Goal: Task Accomplishment & Management: Manage account settings

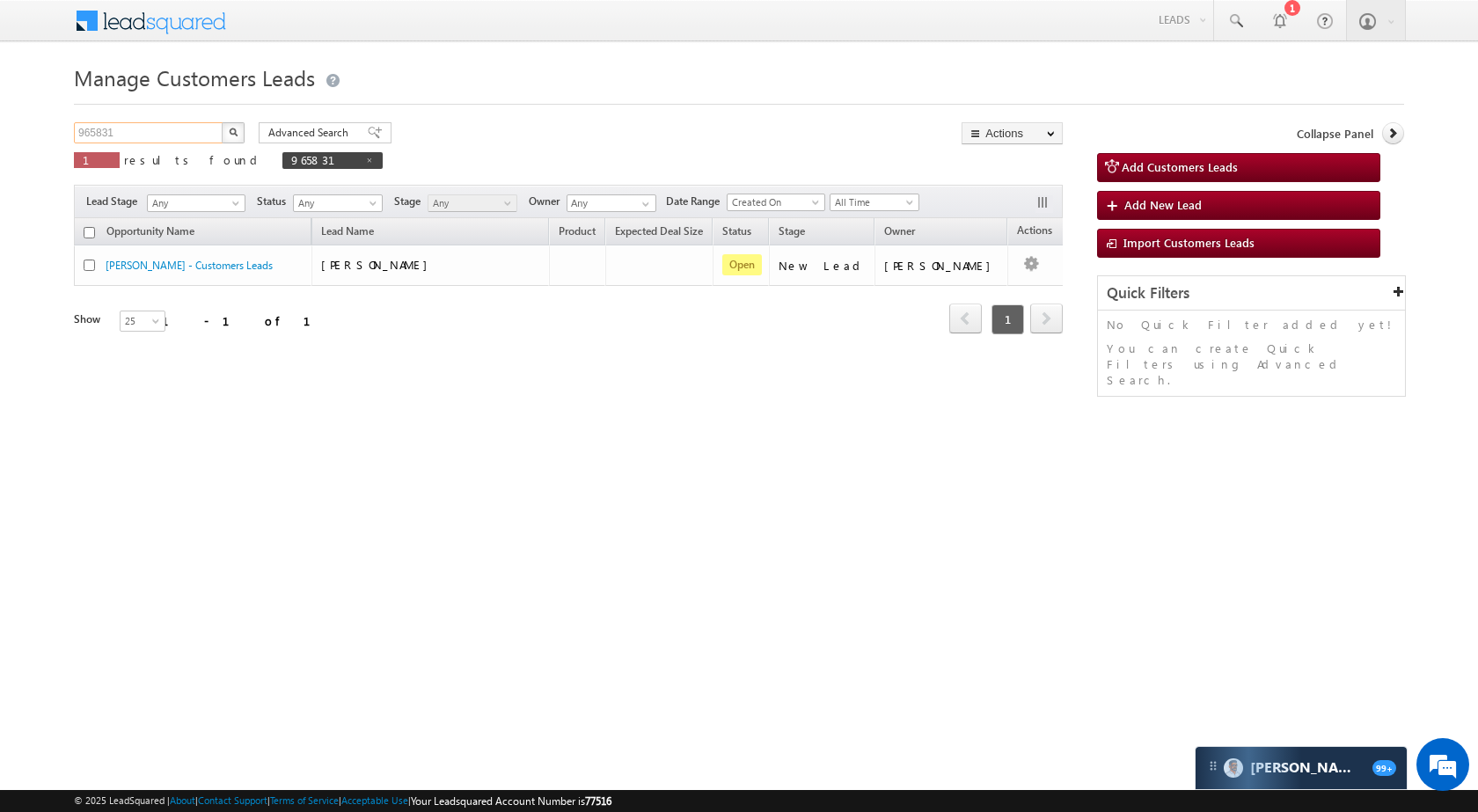
click at [201, 137] on input "965831" at bounding box center [149, 133] width 150 height 21
paste input "95"
click at [231, 132] on img "button" at bounding box center [233, 132] width 9 height 9
click at [179, 125] on input "965895" at bounding box center [149, 133] width 150 height 21
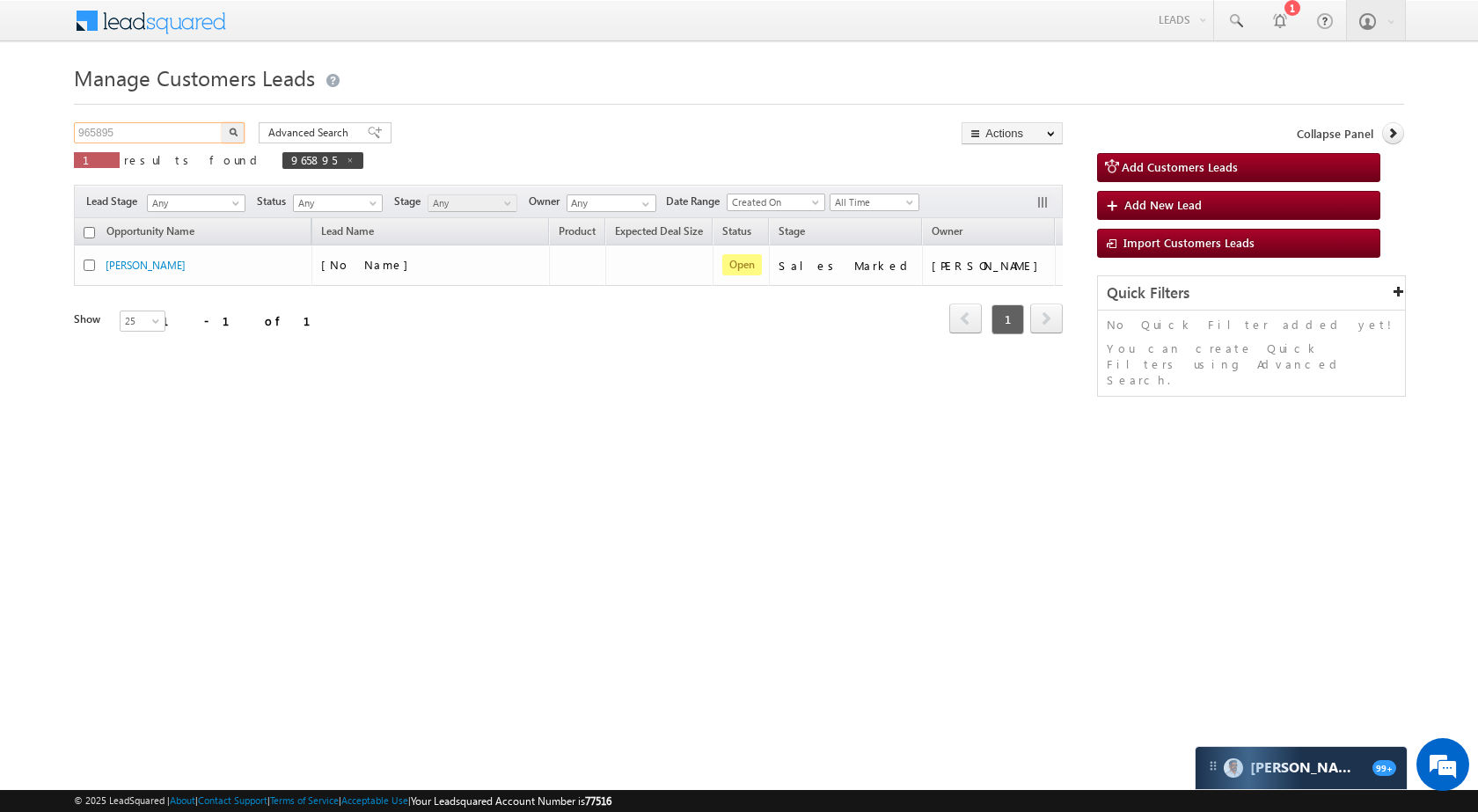
click at [179, 125] on input "965895" at bounding box center [149, 133] width 150 height 21
paste input "531"
type input "965531"
click at [233, 126] on button "button" at bounding box center [233, 133] width 23 height 21
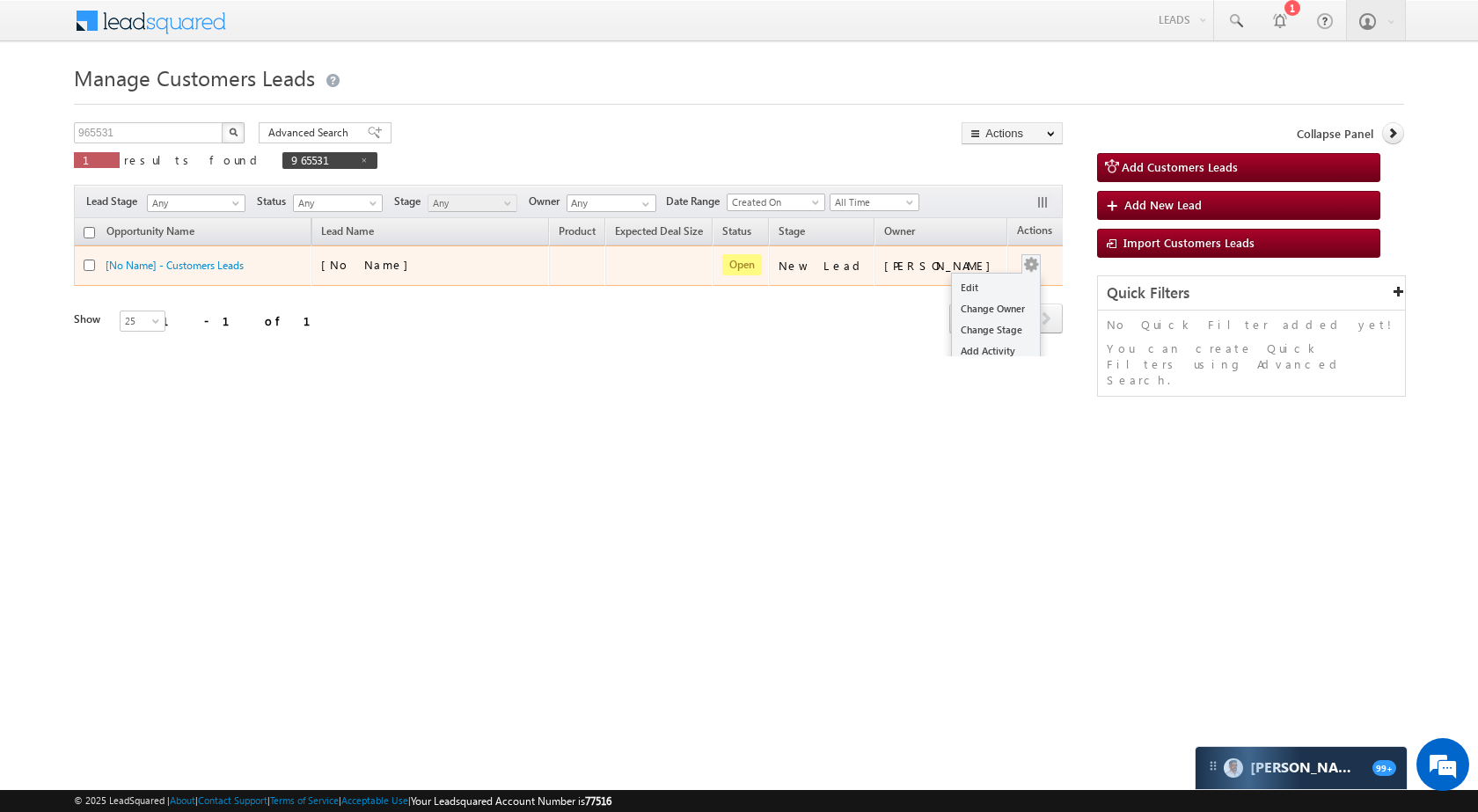
click at [1023, 265] on button "button" at bounding box center [1032, 265] width 18 height 18
click at [978, 282] on link "Edit" at bounding box center [996, 288] width 88 height 21
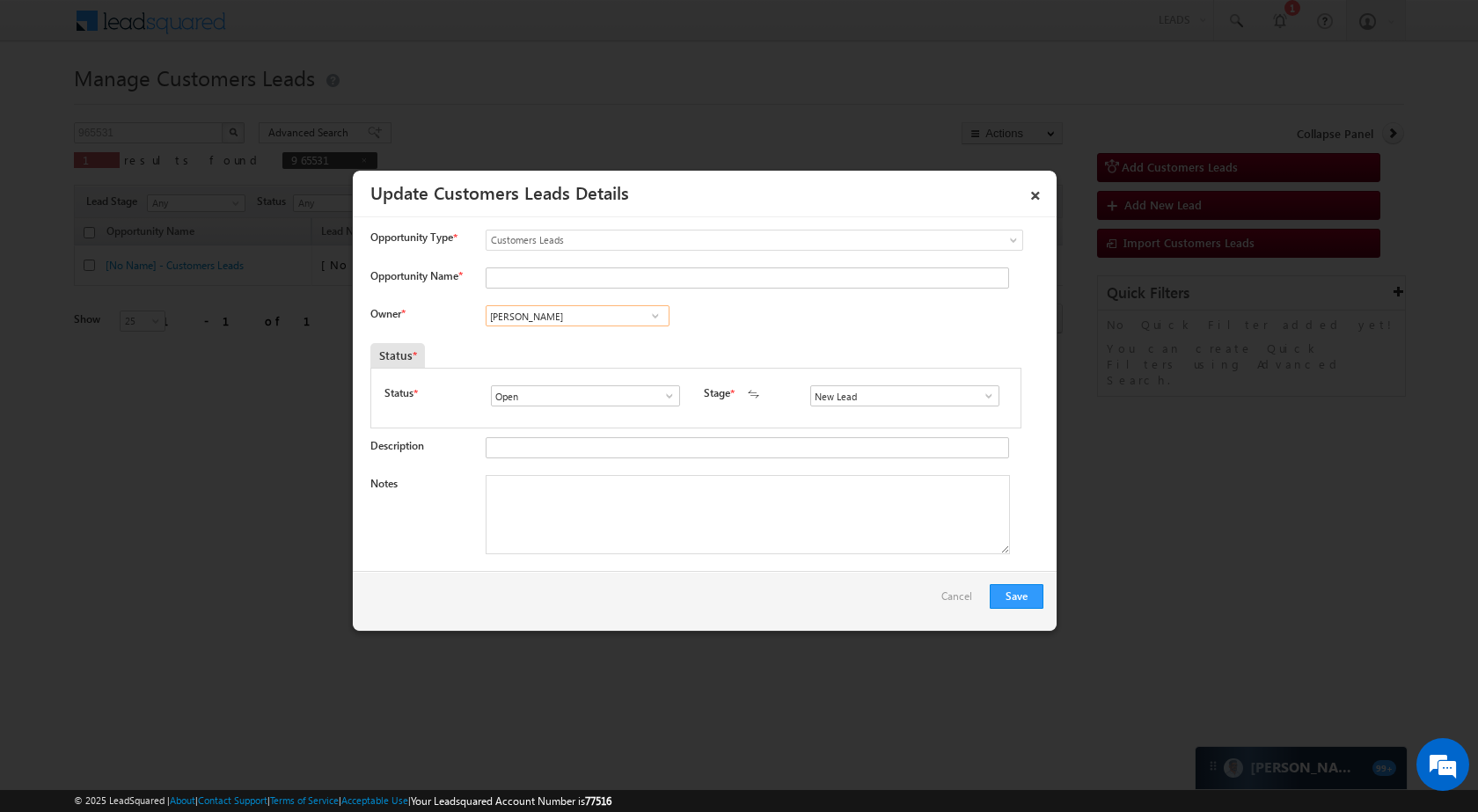
click at [599, 319] on input "[PERSON_NAME]" at bounding box center [578, 315] width 184 height 21
paste input "[PERSON_NAME]"
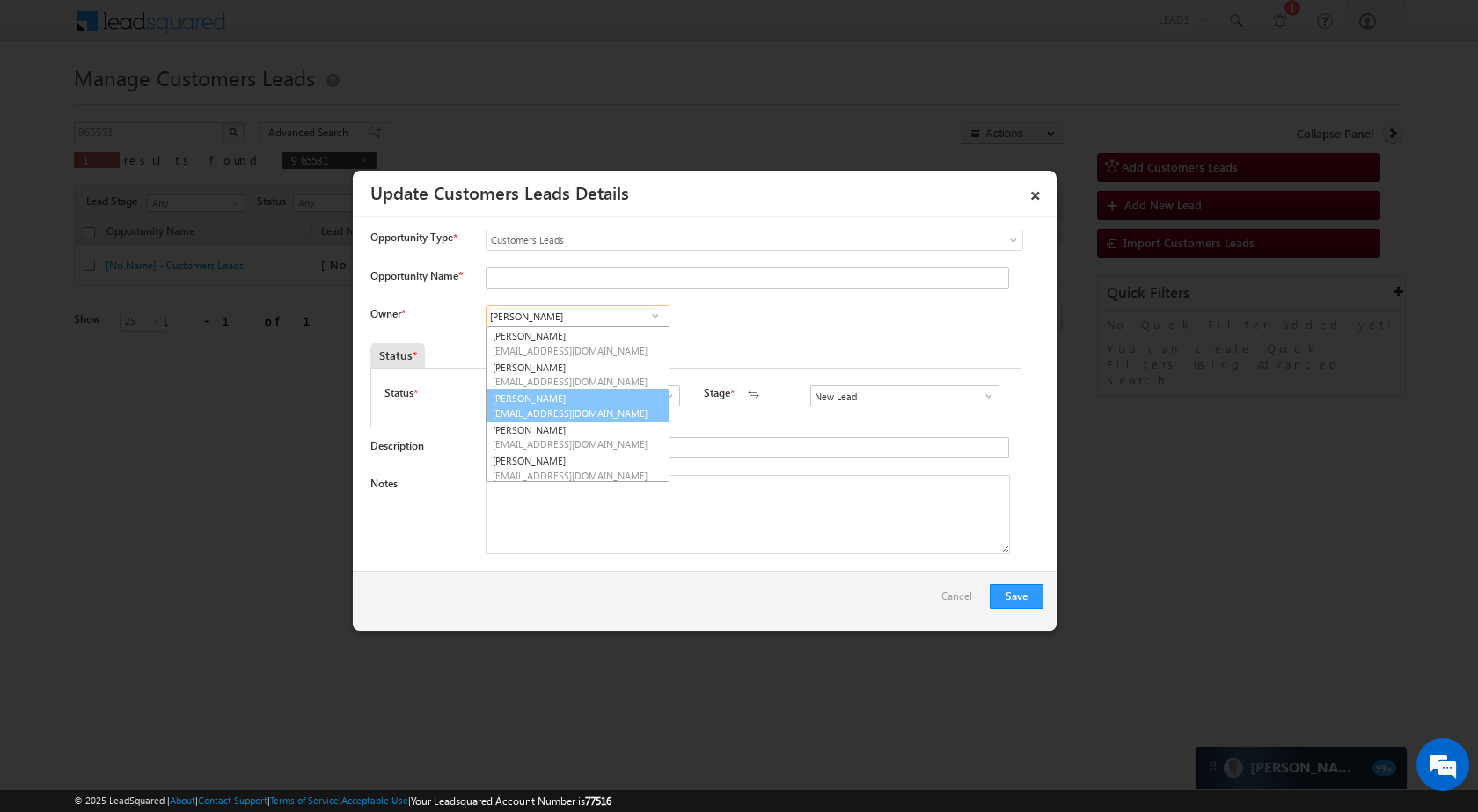
click at [560, 404] on link "Amit Kumar amit.kumar6@sgrlimited.in" at bounding box center [578, 406] width 184 height 34
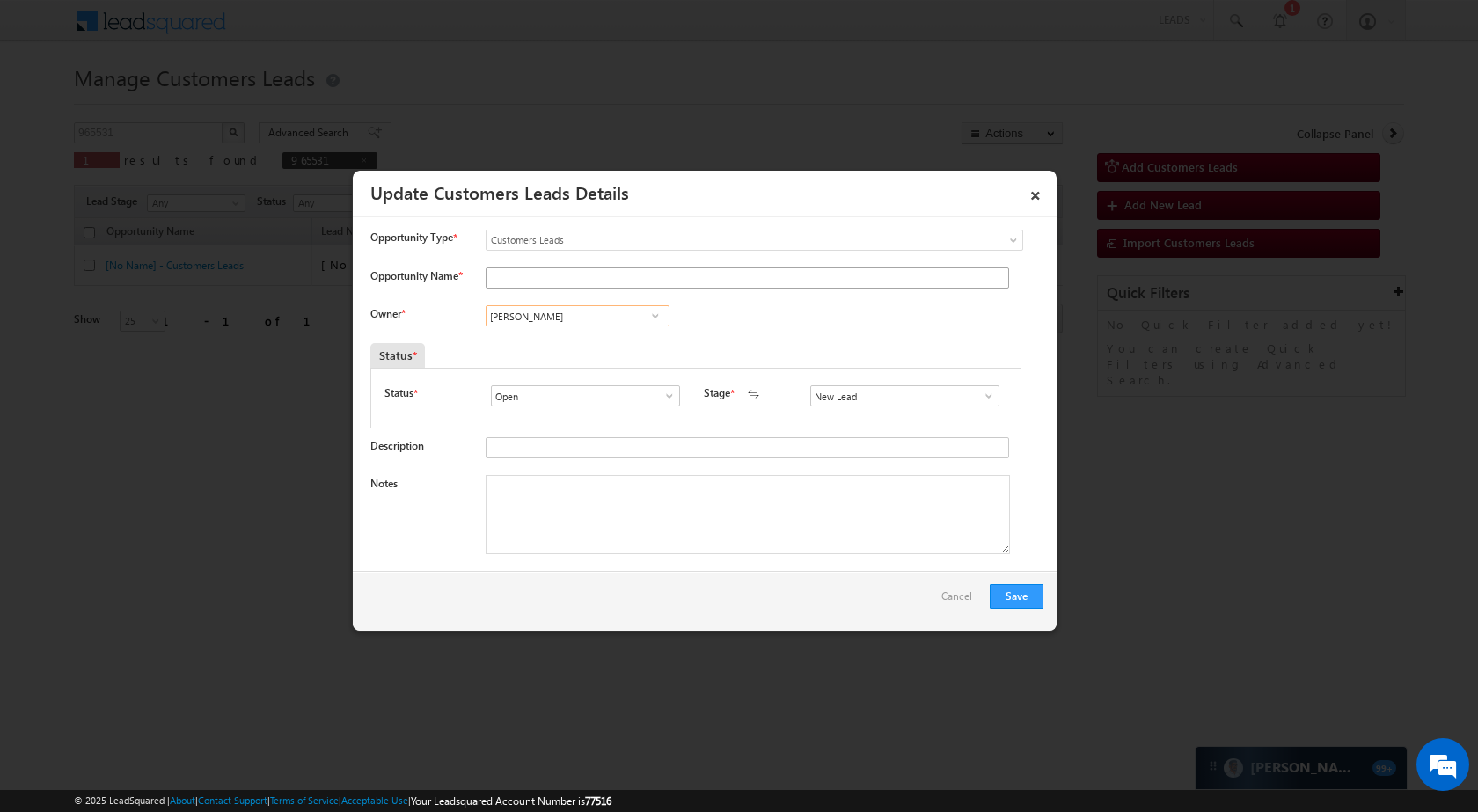
type input "[PERSON_NAME]"
drag, startPoint x: 622, startPoint y: 276, endPoint x: 608, endPoint y: 254, distance: 26.1
click at [622, 276] on input "Opportunity Name *" at bounding box center [748, 278] width 523 height 21
click at [614, 283] on input "Opportunity Name *" at bounding box center [748, 278] width 523 height 21
paste input "[PERSON_NAME]"
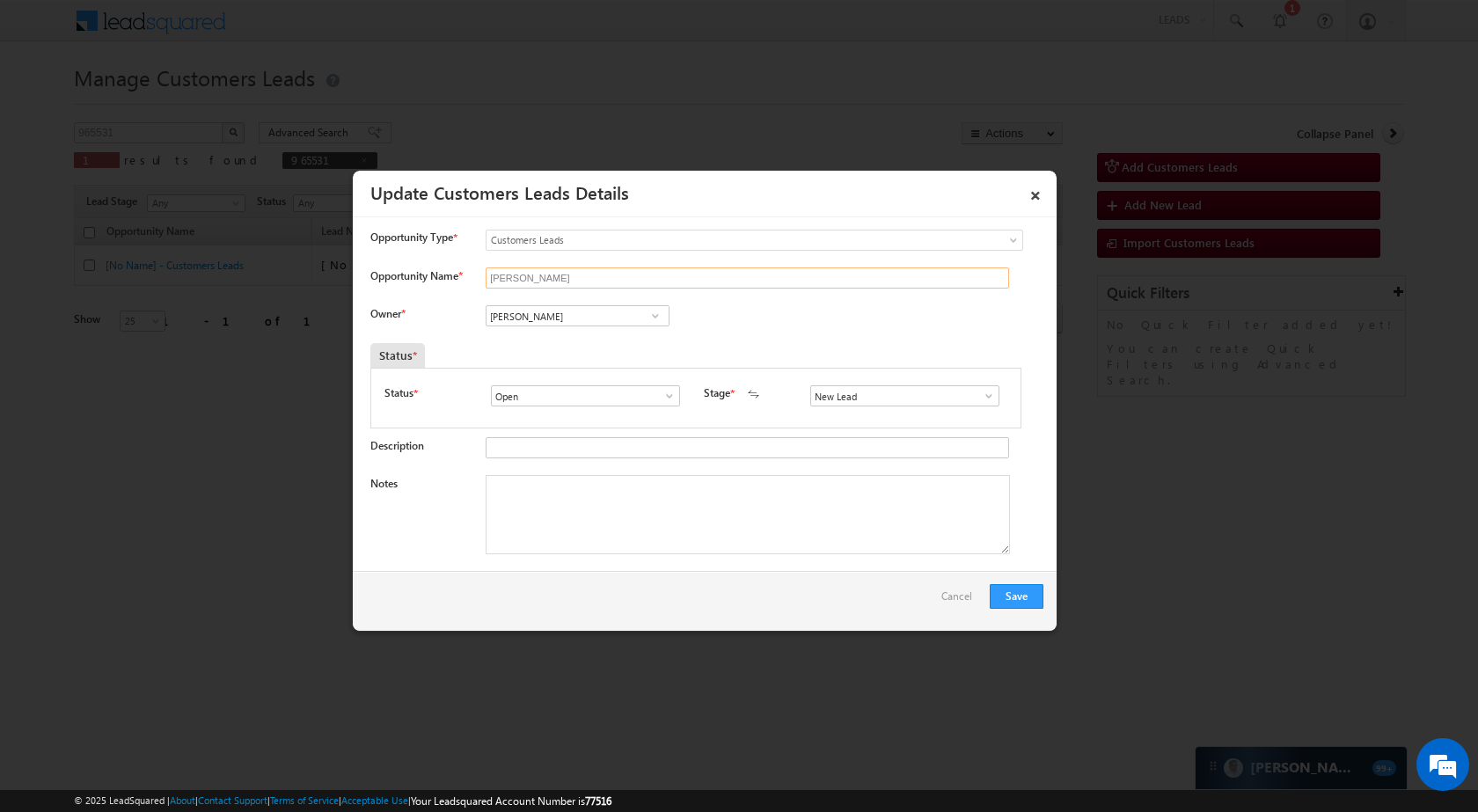
type input "[PERSON_NAME]"
click at [980, 390] on span at bounding box center [989, 396] width 18 height 14
click at [876, 518] on link "Wrong Number" at bounding box center [904, 513] width 187 height 19
click at [980, 393] on span at bounding box center [989, 396] width 18 height 14
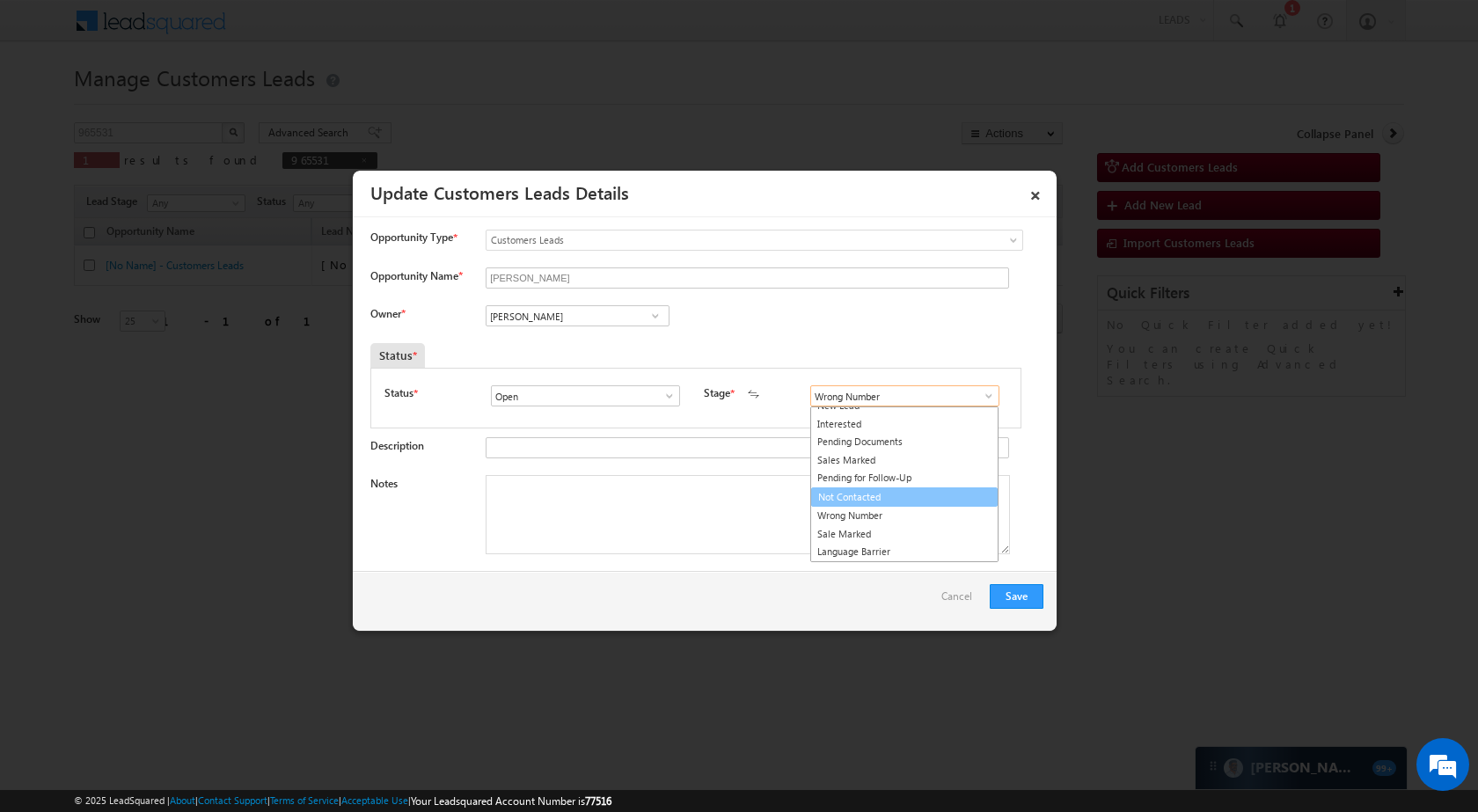
scroll to position [0, 0]
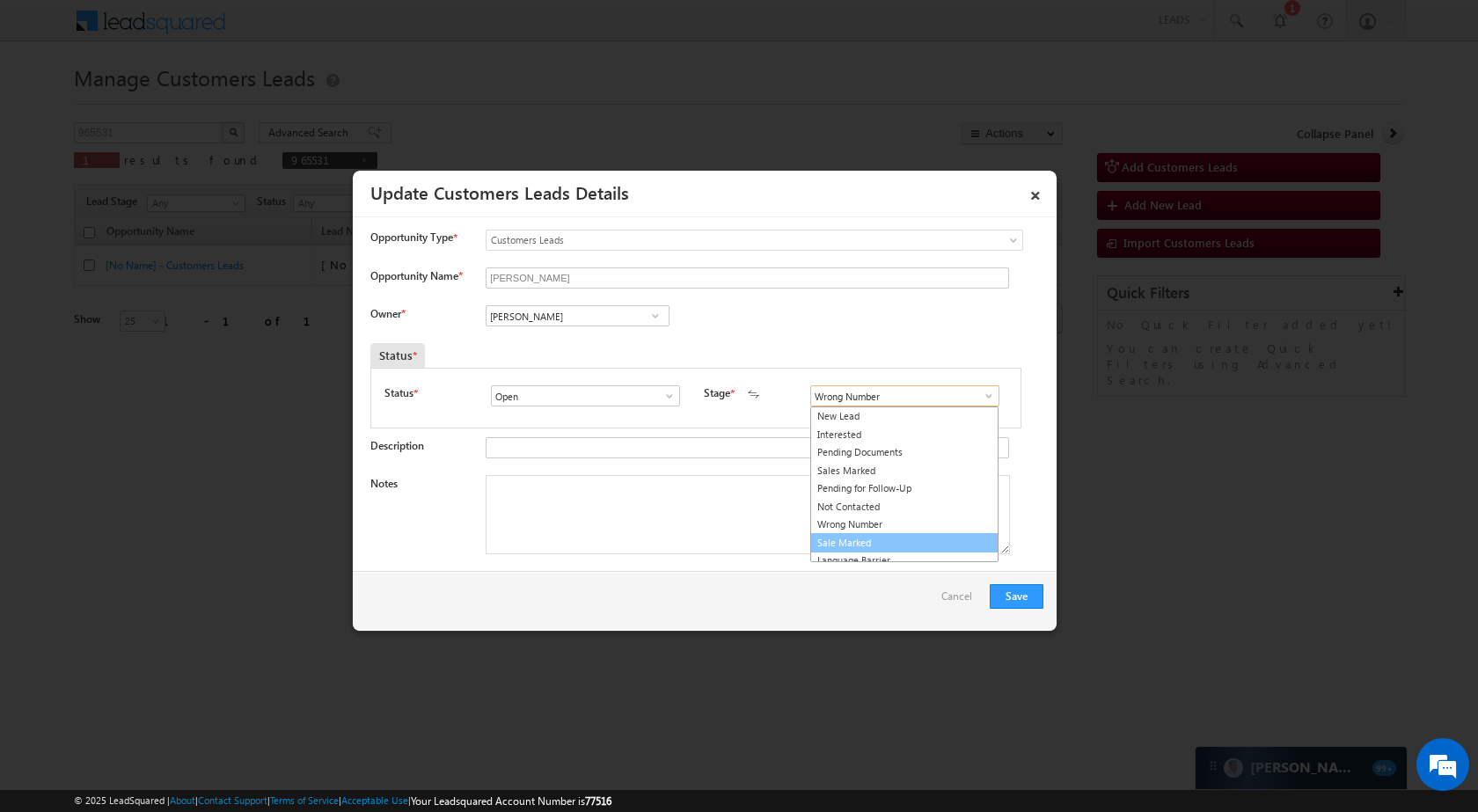
click at [886, 543] on link "Sale Marked" at bounding box center [904, 543] width 188 height 20
type input "Sale Marked"
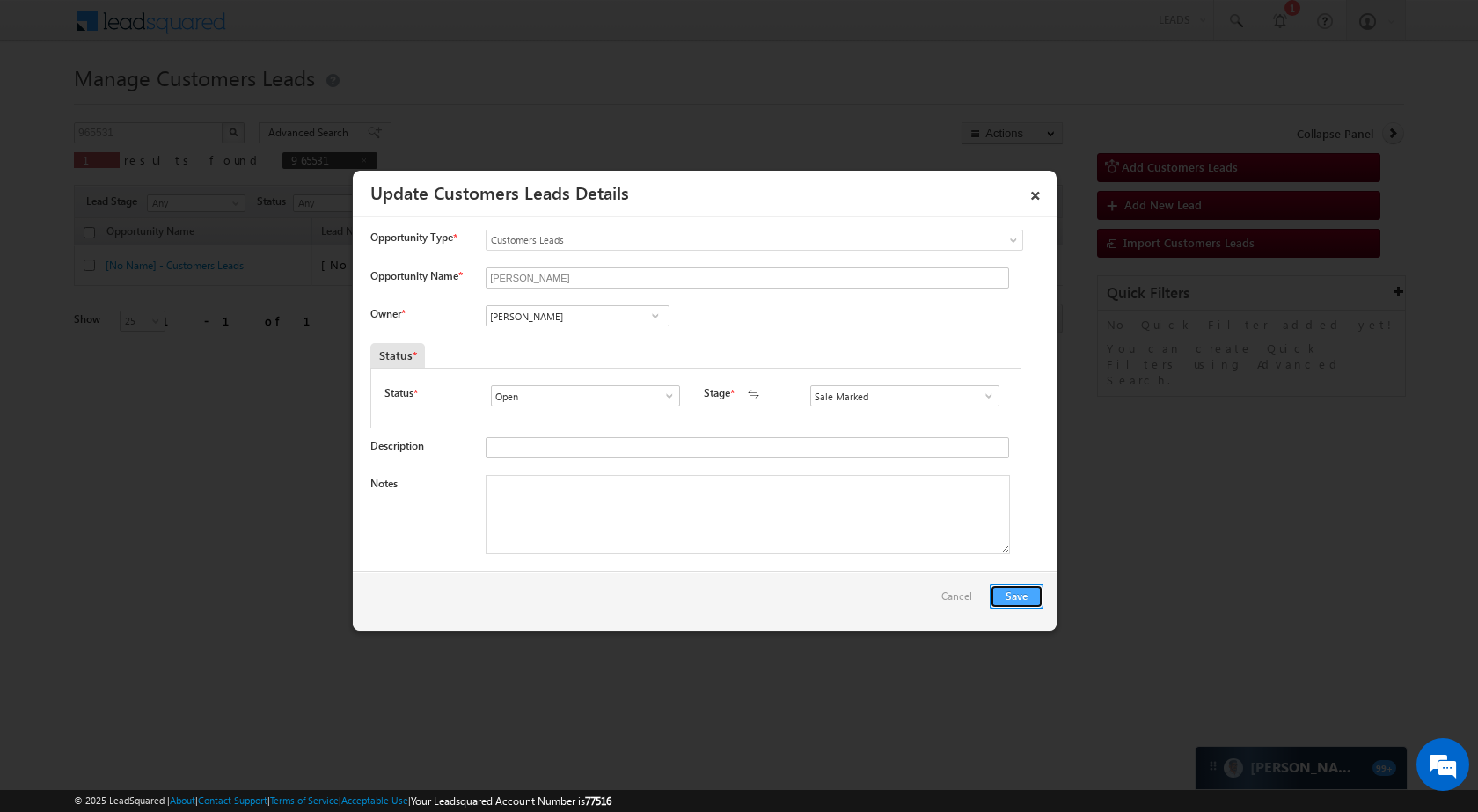
click at [1019, 591] on button "Save" at bounding box center [1017, 596] width 54 height 25
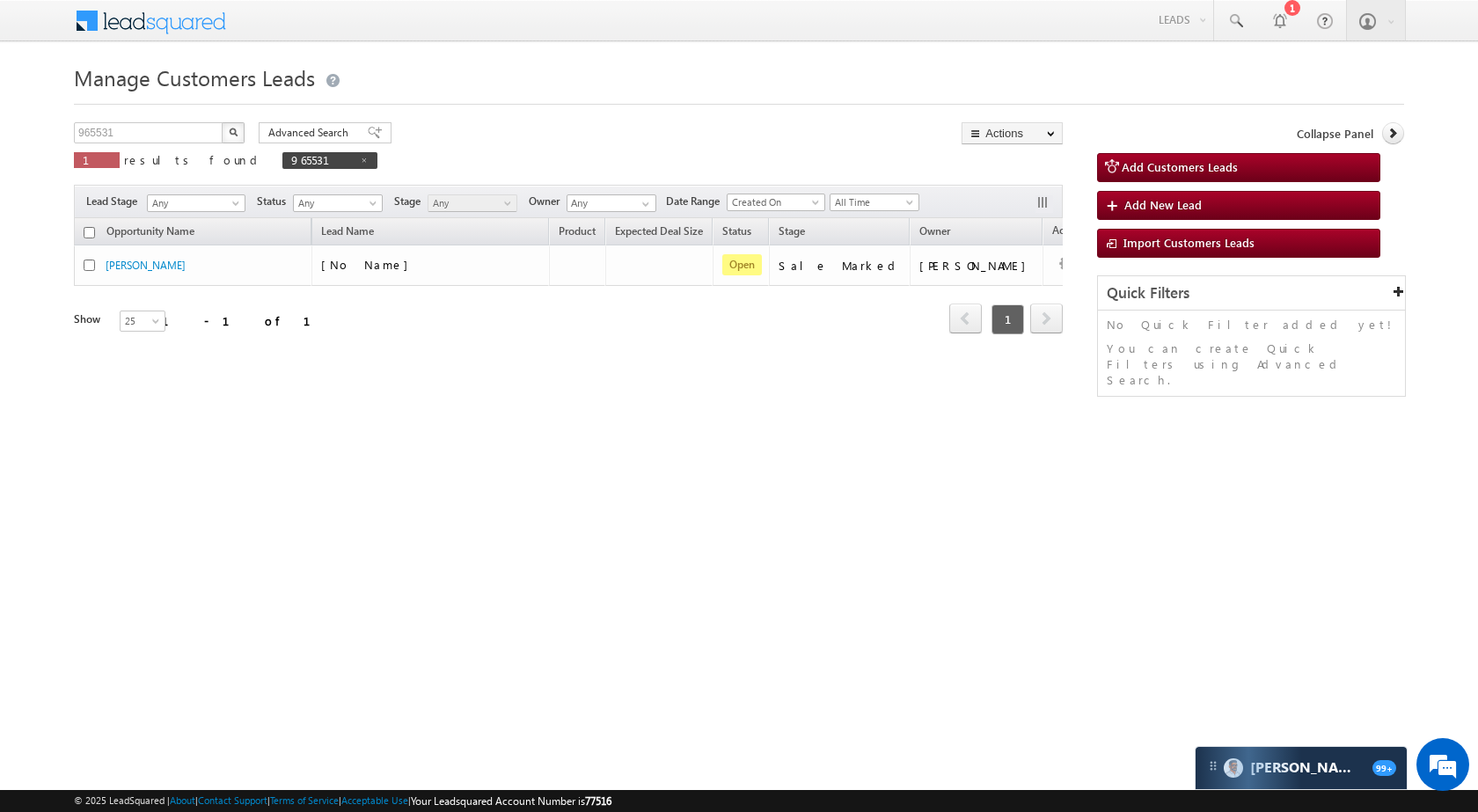
click at [154, 148] on p "1 results found 965531" at bounding box center [225, 160] width 303 height 25
click at [157, 133] on input "965531" at bounding box center [149, 133] width 150 height 21
paste input "892"
type input "965892"
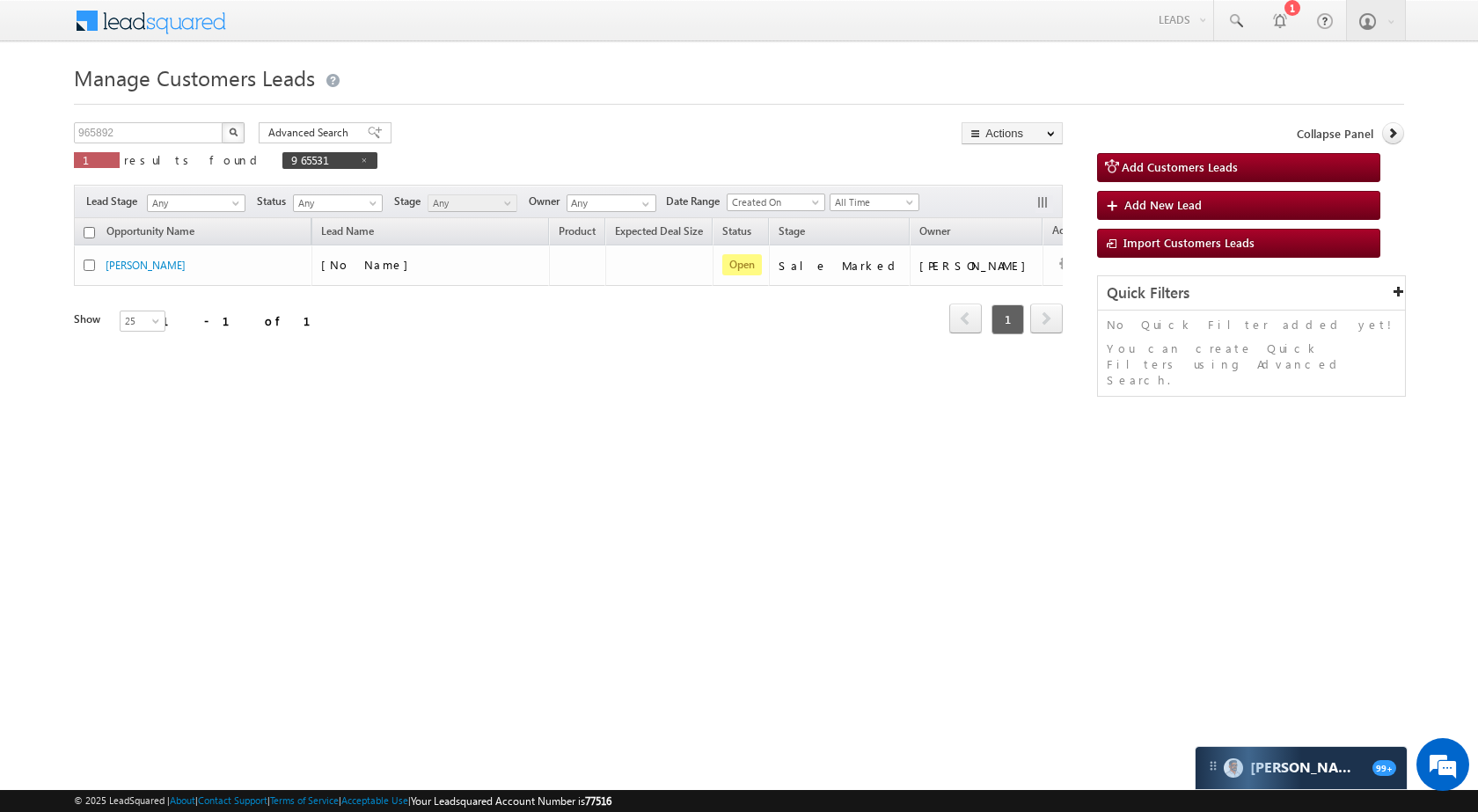
click at [225, 132] on button "button" at bounding box center [233, 133] width 23 height 21
click at [164, 119] on div "Manage Customers Leads 965892 X 1 results found 965892 Advanced Search Advanced…" at bounding box center [739, 279] width 1330 height 440
click at [162, 135] on input "965892" at bounding box center [149, 133] width 150 height 21
paste input "56910"
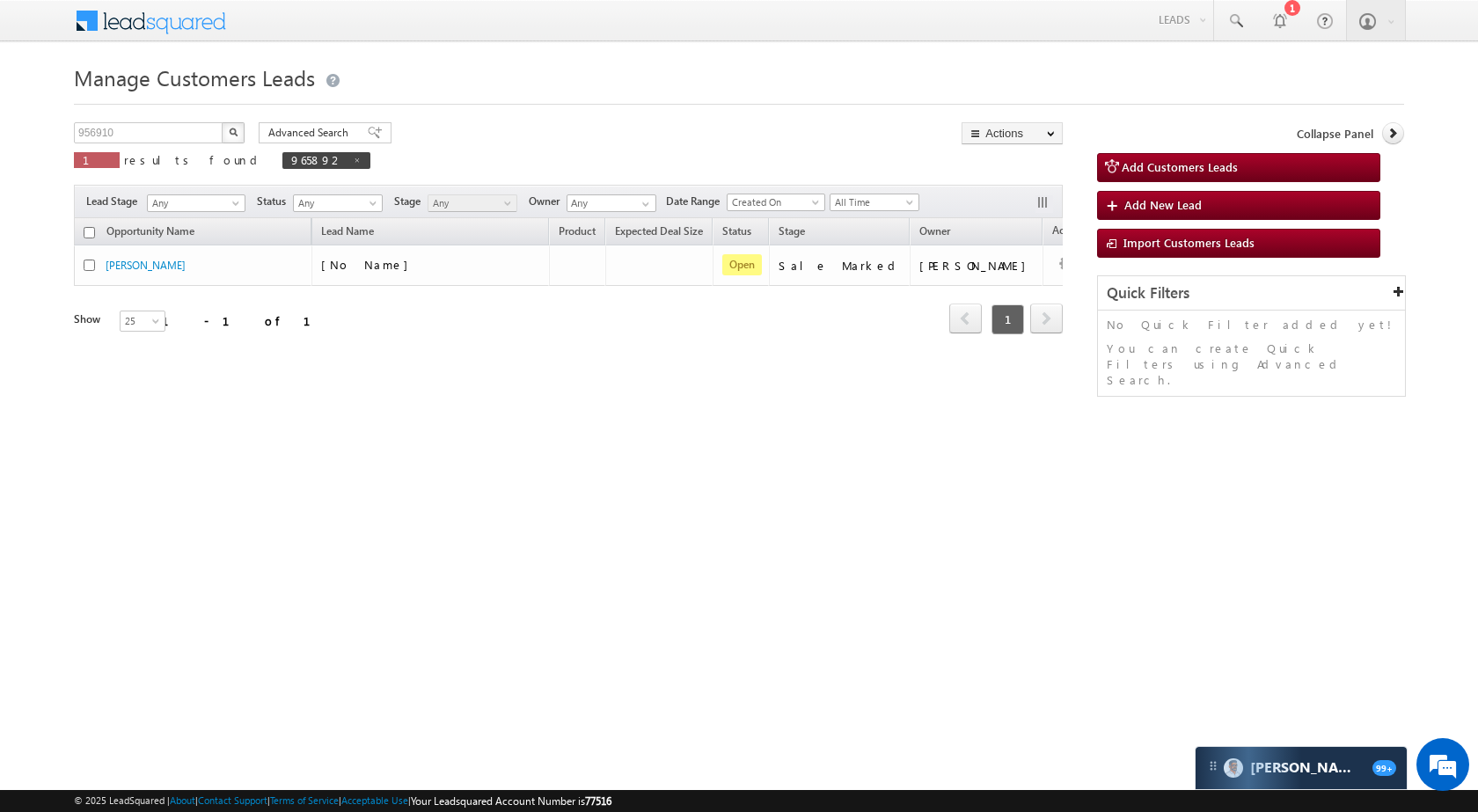
click at [230, 135] on img "button" at bounding box center [233, 132] width 9 height 9
click at [186, 119] on div "Manage Customers Leads 956910 X 1 results found 956910 Advanced Search Advanced…" at bounding box center [739, 279] width 1330 height 440
click at [193, 131] on input "956910" at bounding box center [149, 133] width 150 height 21
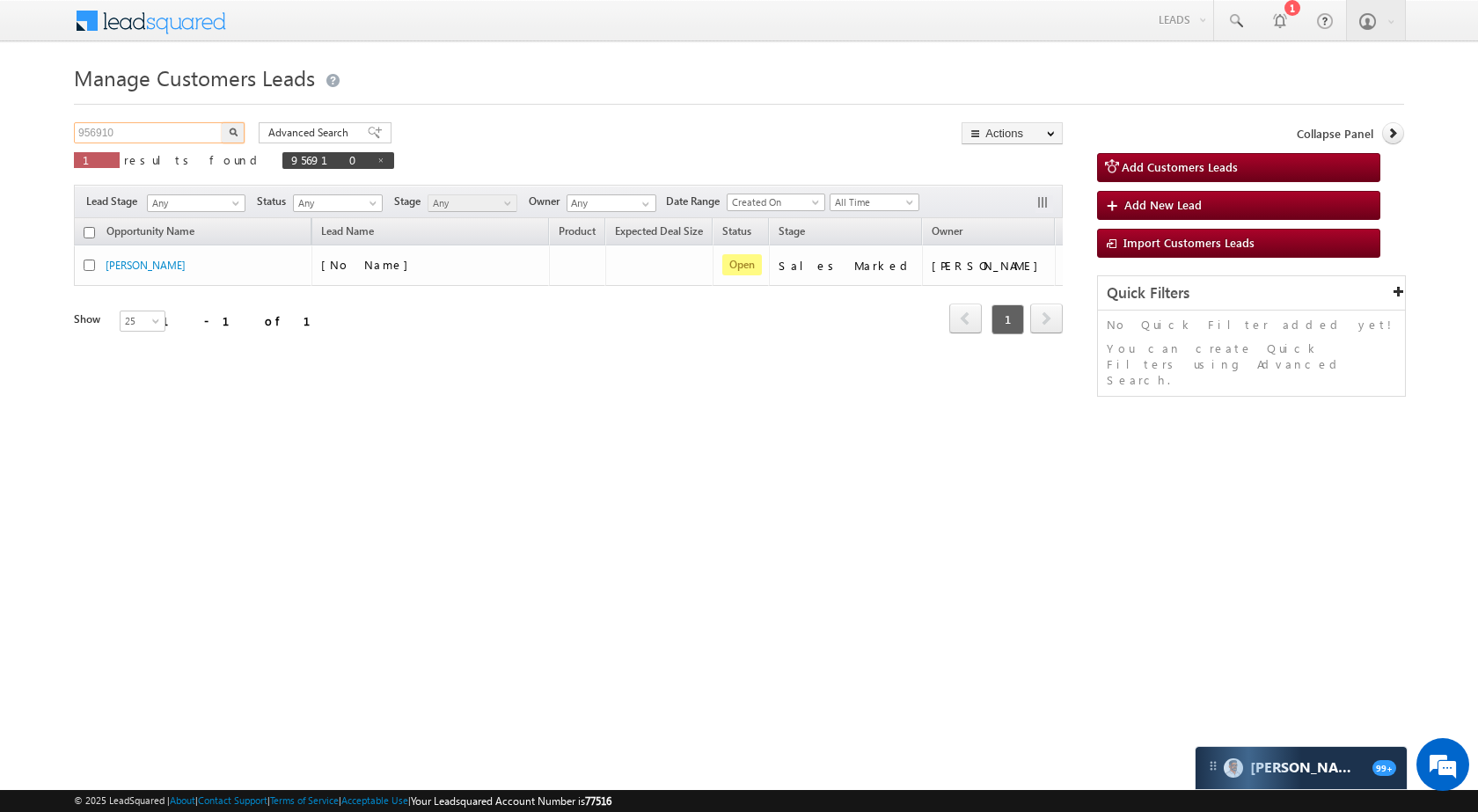
click at [193, 131] on input "956910" at bounding box center [149, 133] width 150 height 21
paste input "4007"
click at [234, 132] on img "button" at bounding box center [233, 132] width 9 height 9
click at [182, 137] on input "954007" at bounding box center [149, 133] width 150 height 21
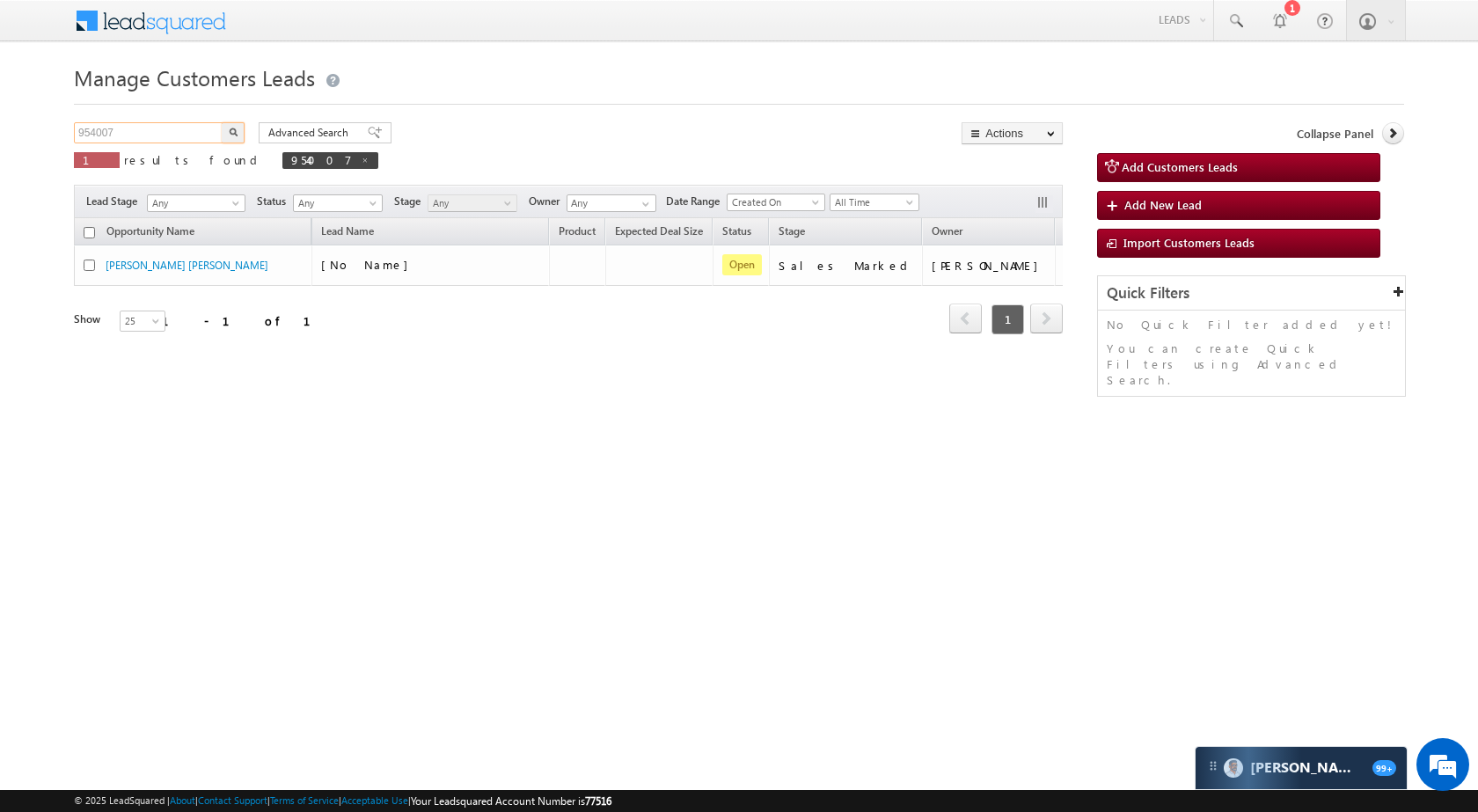
paste input "34810"
type input "934810"
click at [225, 137] on button "button" at bounding box center [233, 133] width 23 height 21
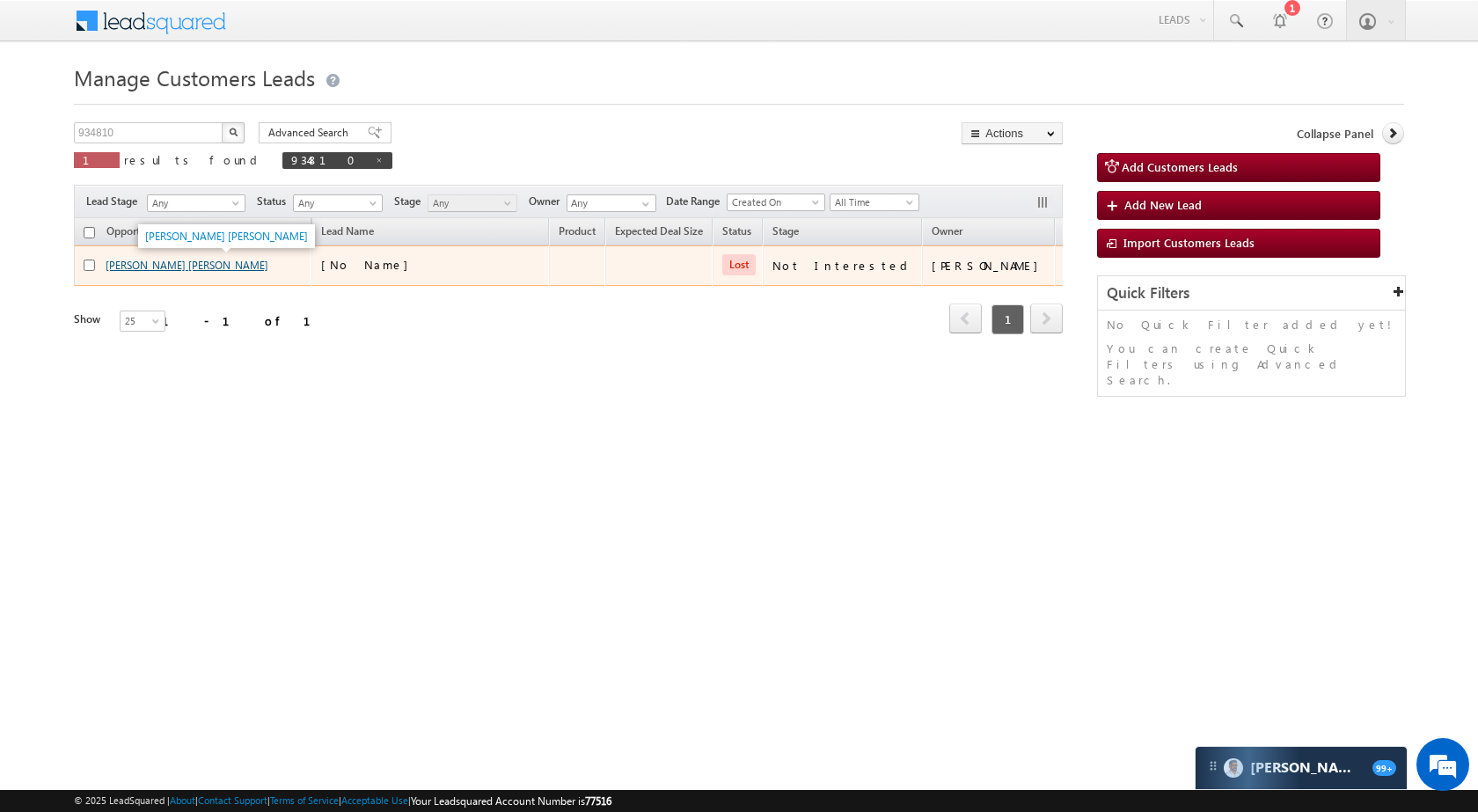
click at [148, 267] on link "[PERSON_NAME] [PERSON_NAME]" at bounding box center [187, 265] width 163 height 13
